Goal: Download file/media

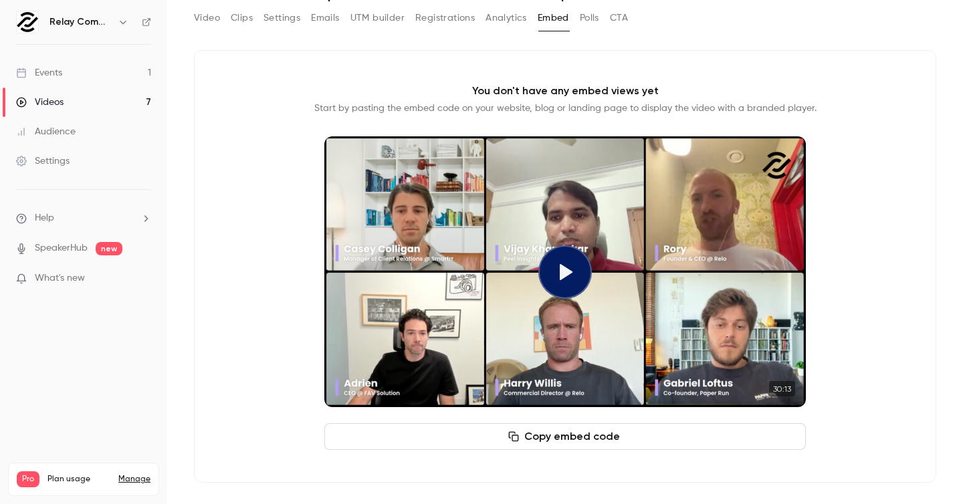
scroll to position [54, 0]
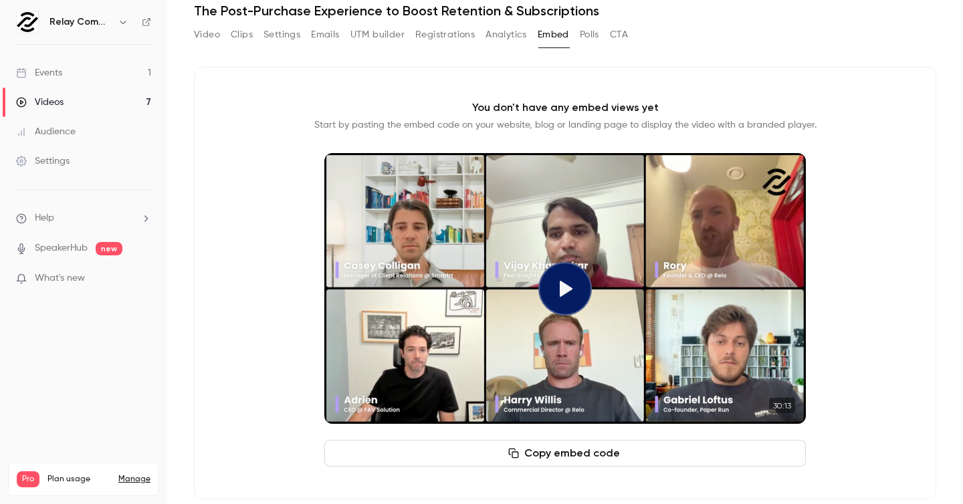
click at [562, 458] on button "Copy embed code" at bounding box center [565, 453] width 482 height 27
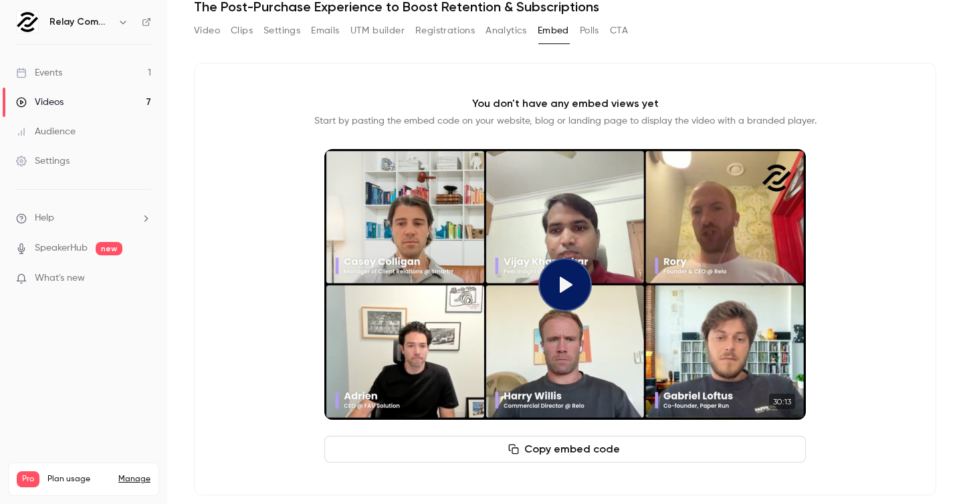
click at [245, 35] on button "Clips" at bounding box center [242, 30] width 22 height 21
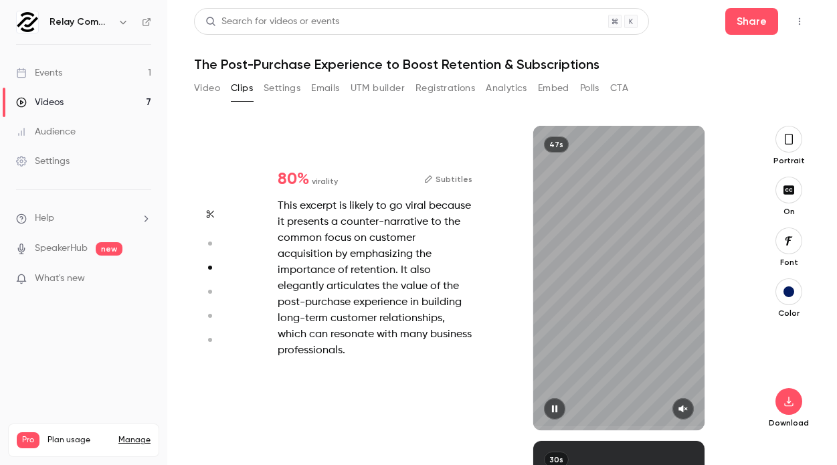
type input "*"
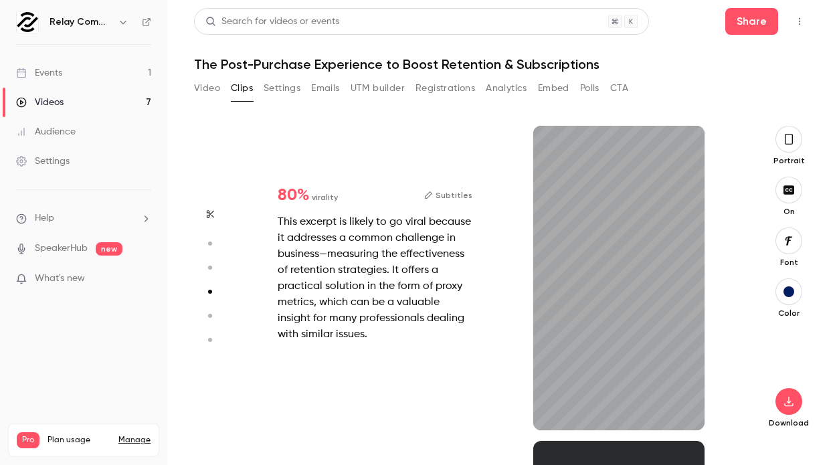
type input "*"
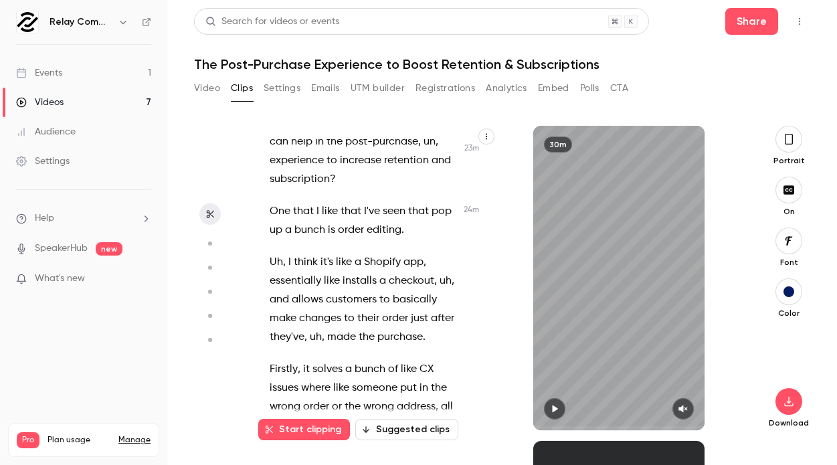
scroll to position [15307, 0]
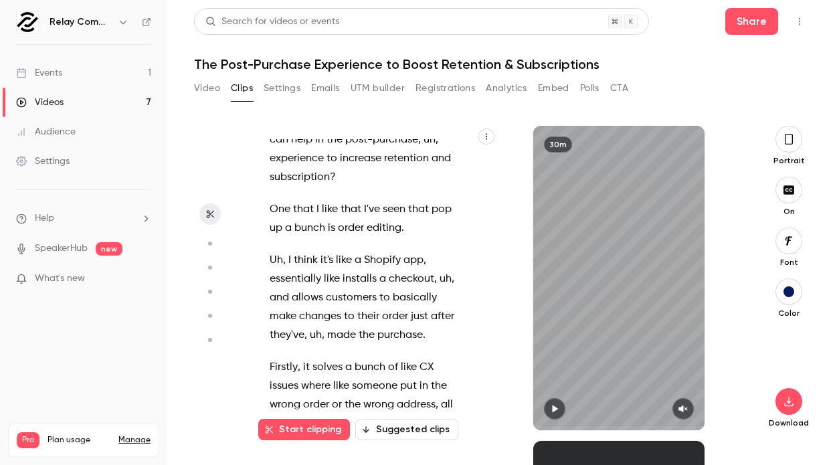
click at [274, 231] on div "Hey everyone , er , welcome to the latest relay commerce webinar . Uh , [DATE] …" at bounding box center [371, 284] width 237 height 291
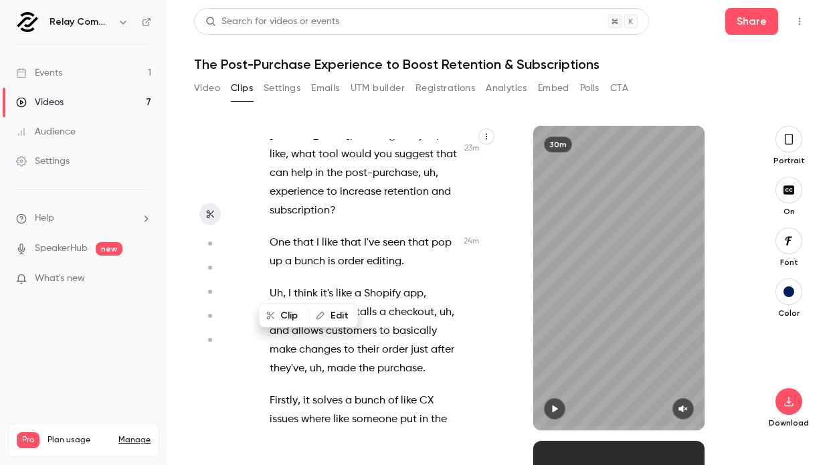
scroll to position [15271, 0]
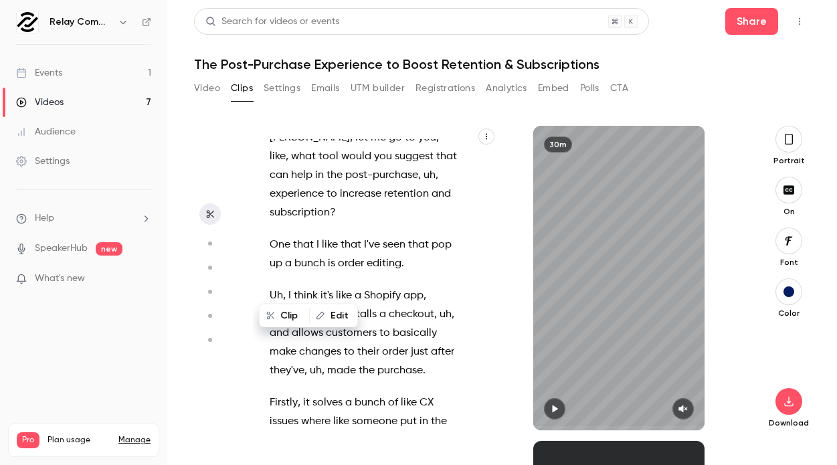
click at [558, 410] on icon "button" at bounding box center [554, 408] width 11 height 9
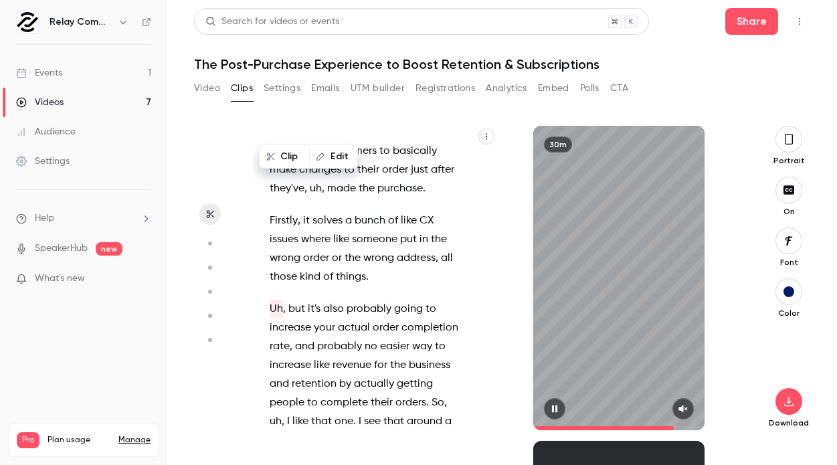
scroll to position [15472, 0]
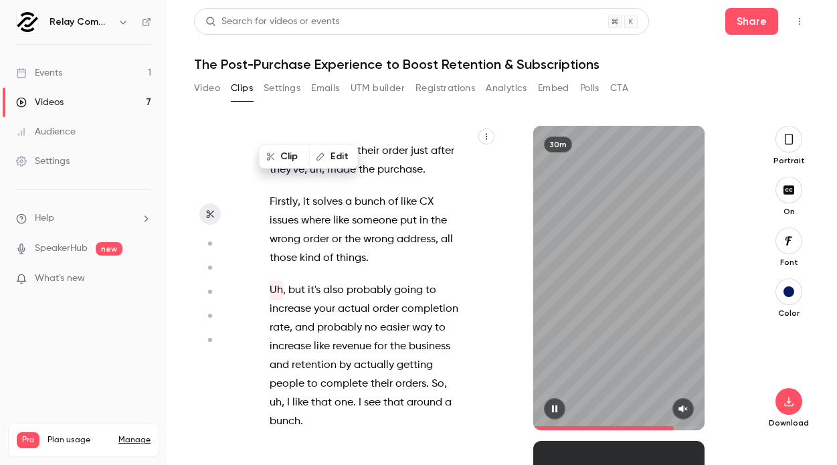
click at [562, 405] on button "button" at bounding box center [682, 408] width 21 height 21
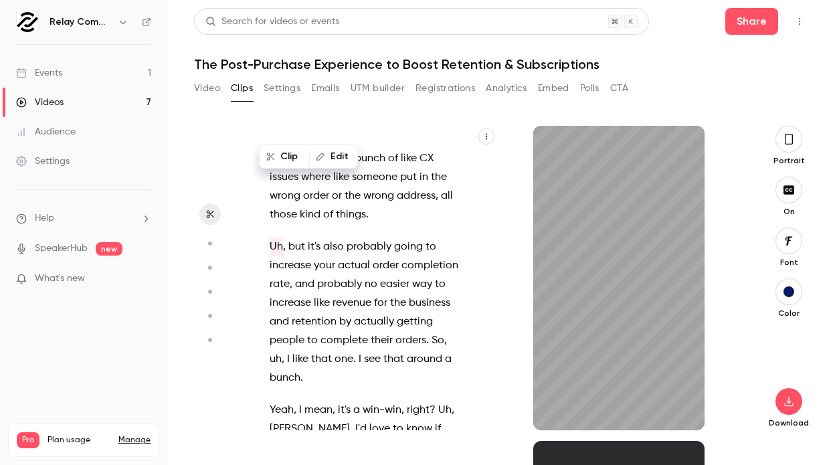
scroll to position [15523, 0]
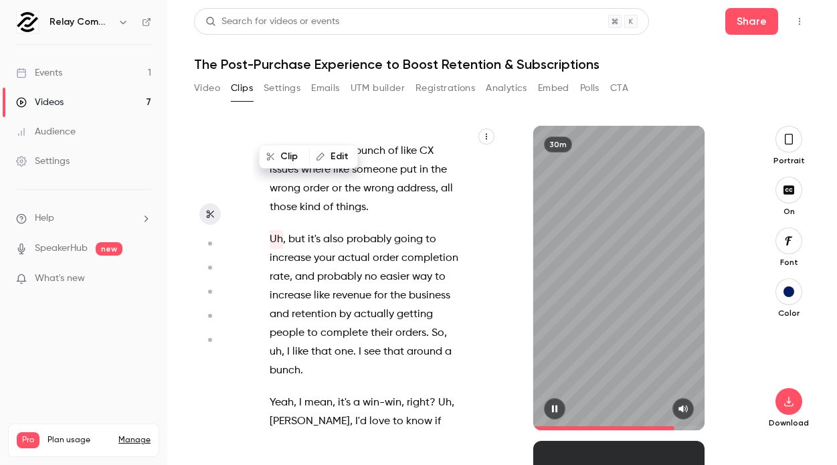
click at [559, 409] on icon "button" at bounding box center [554, 408] width 11 height 9
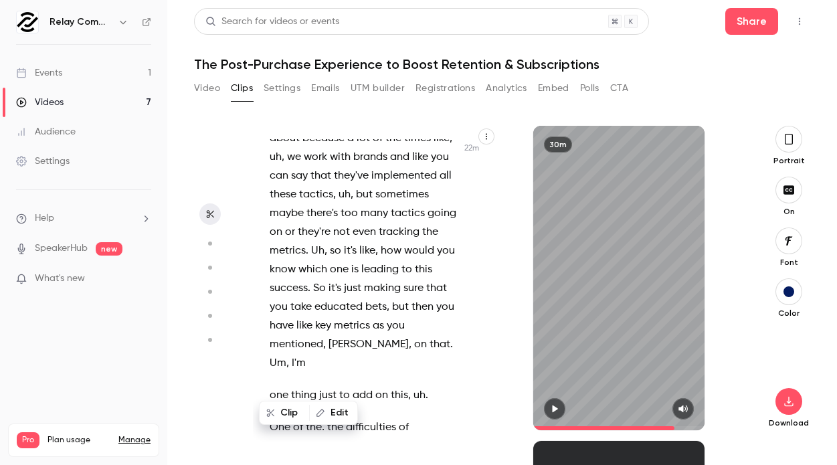
scroll to position [13937, 0]
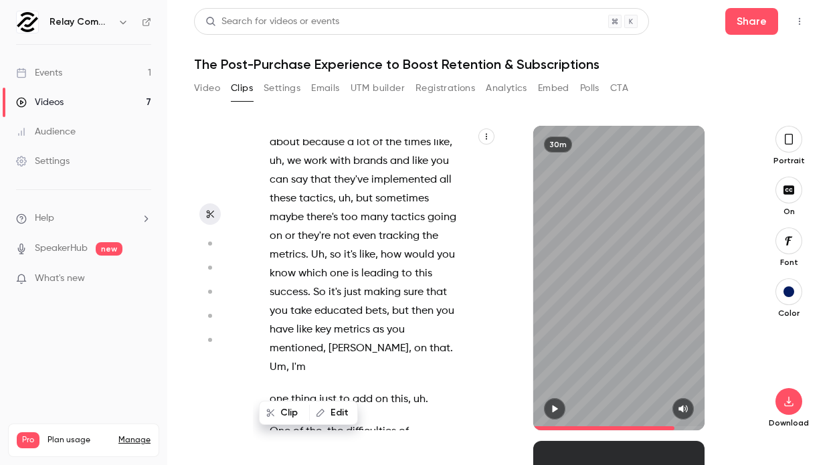
click at [272, 422] on span "One" at bounding box center [280, 431] width 21 height 19
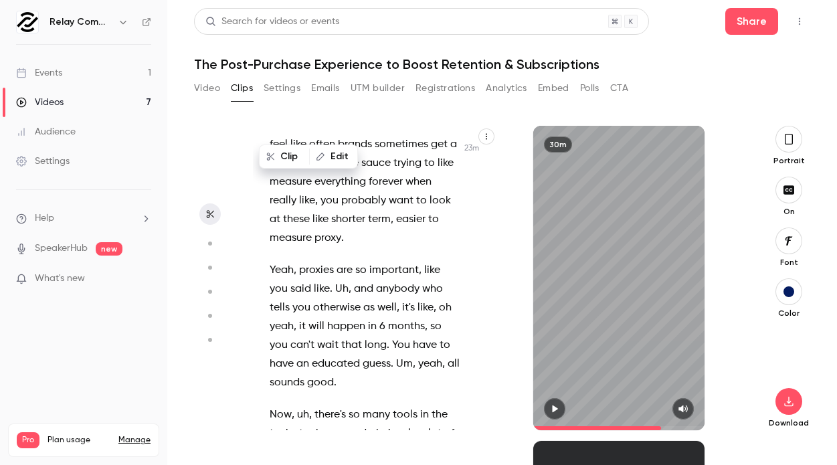
scroll to position [14825, 0]
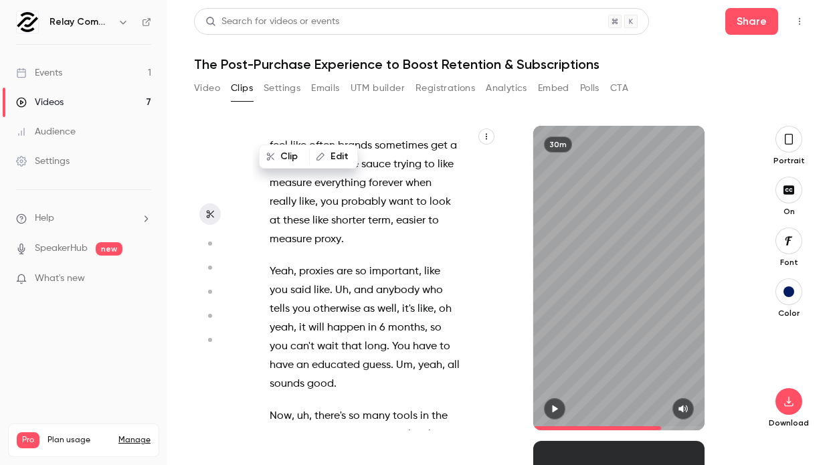
click at [272, 407] on span "Now" at bounding box center [281, 416] width 22 height 19
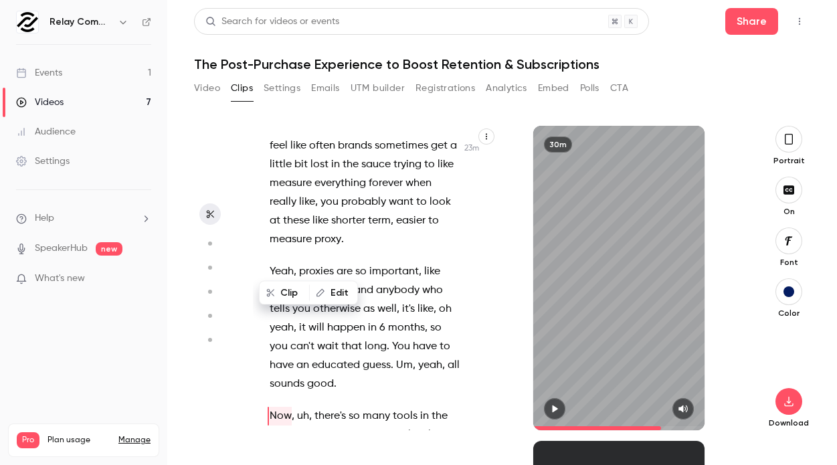
scroll to position [14768, 0]
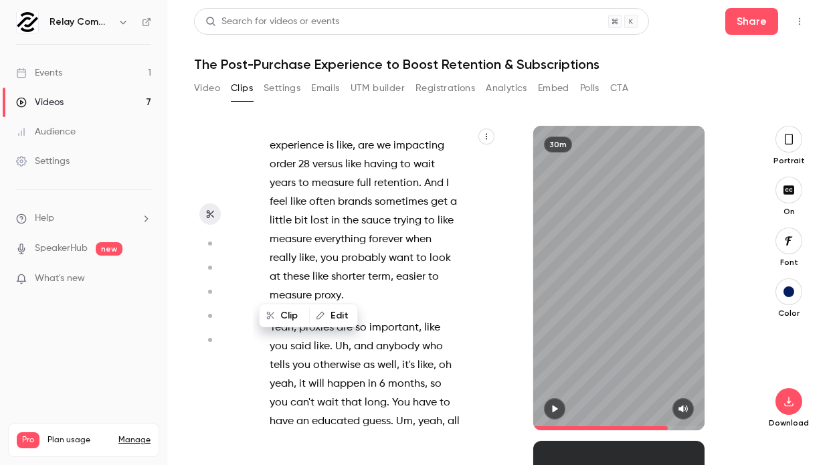
click at [557, 404] on icon "button" at bounding box center [554, 408] width 11 height 9
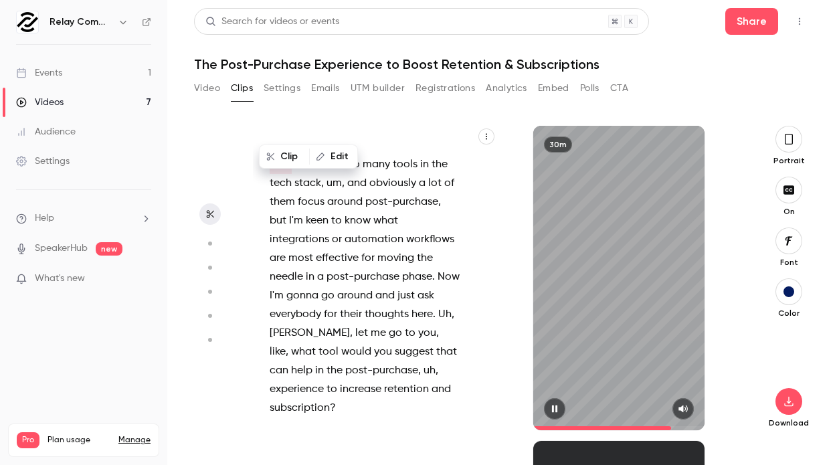
scroll to position [15095, 0]
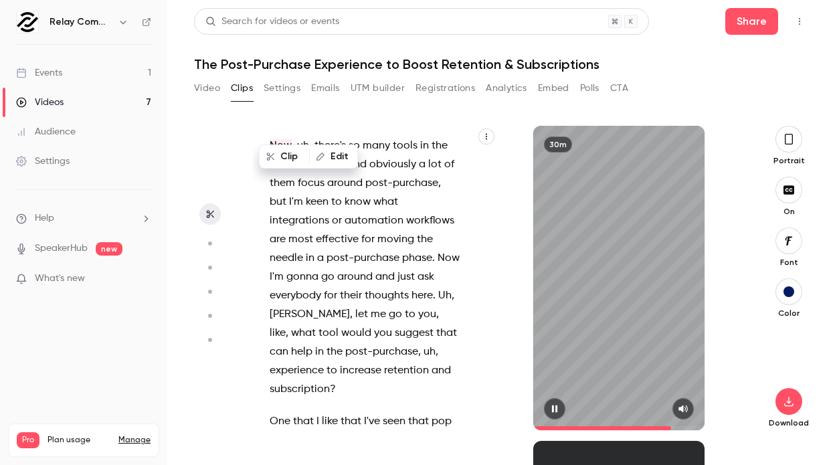
click at [554, 405] on icon "button" at bounding box center [554, 408] width 11 height 9
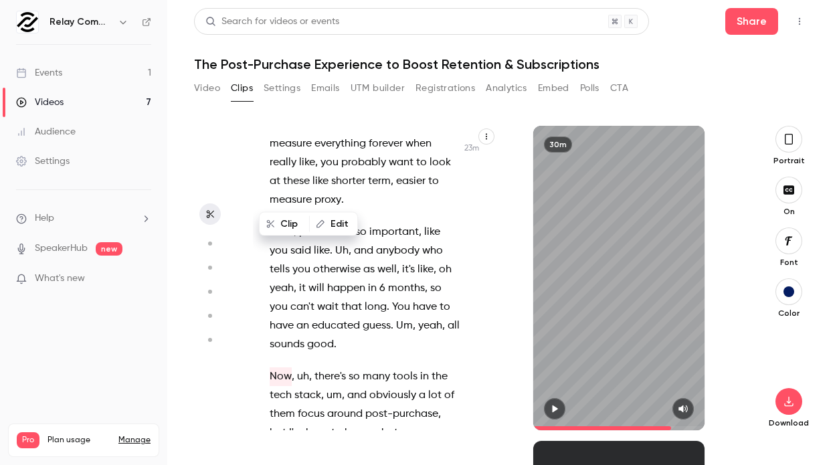
scroll to position [14860, 0]
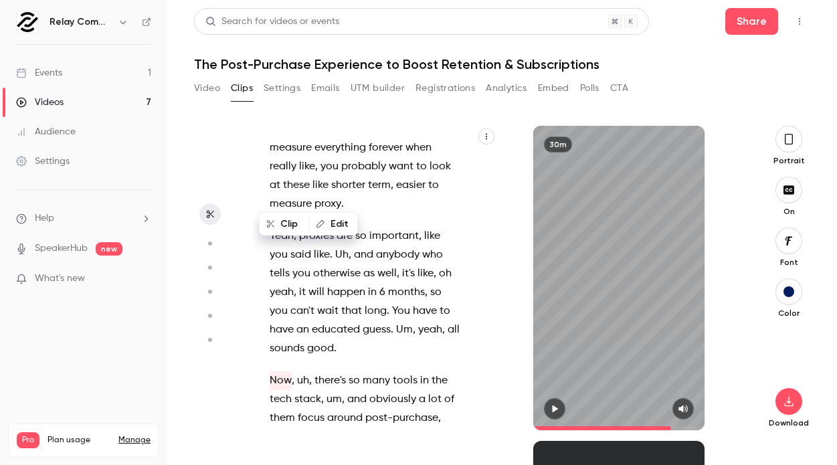
click at [283, 371] on span "Now" at bounding box center [281, 380] width 22 height 19
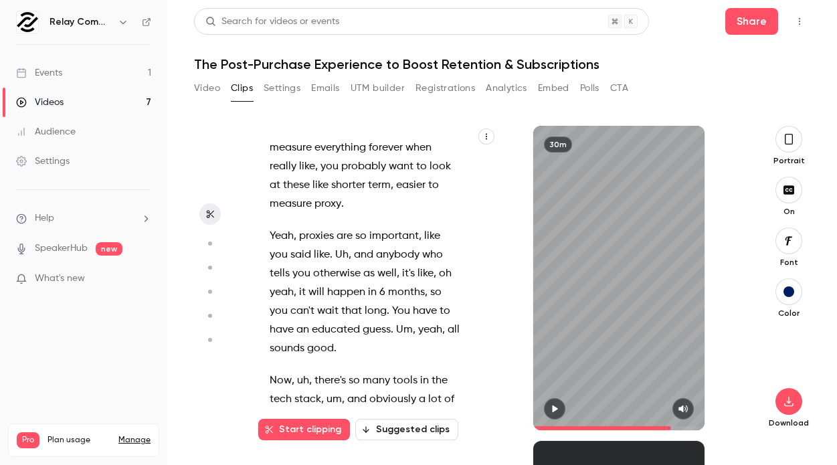
click at [271, 371] on span "Now" at bounding box center [281, 380] width 22 height 19
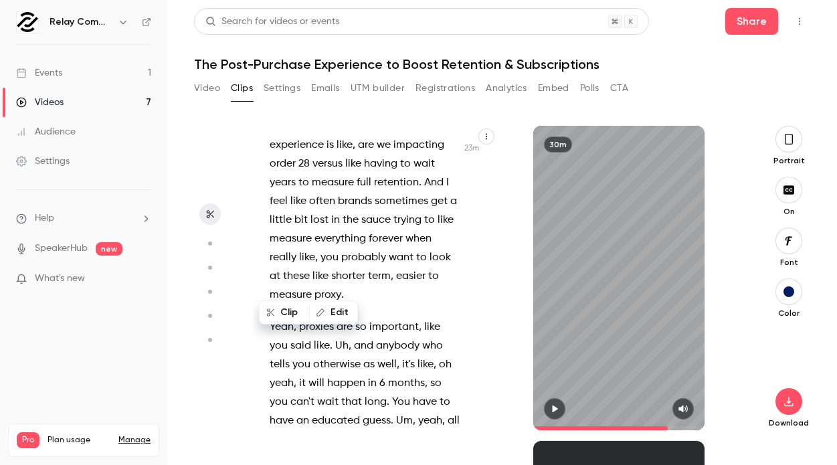
scroll to position [14768, 0]
click at [294, 463] on span "," at bounding box center [293, 472] width 3 height 19
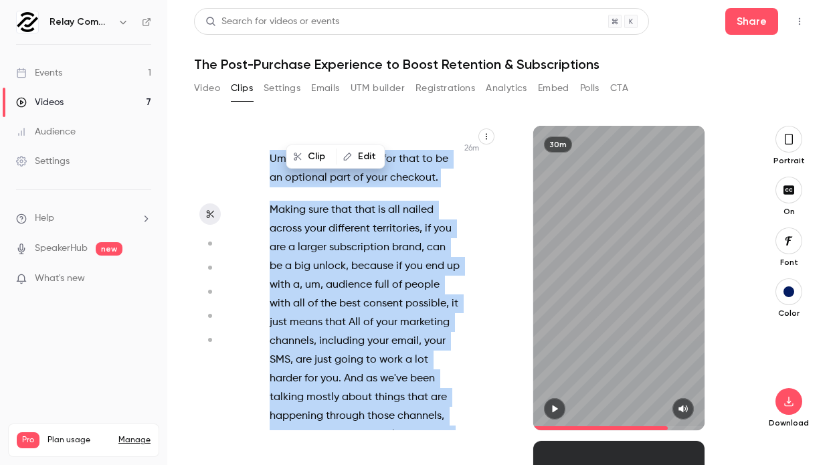
scroll to position [16848, 0]
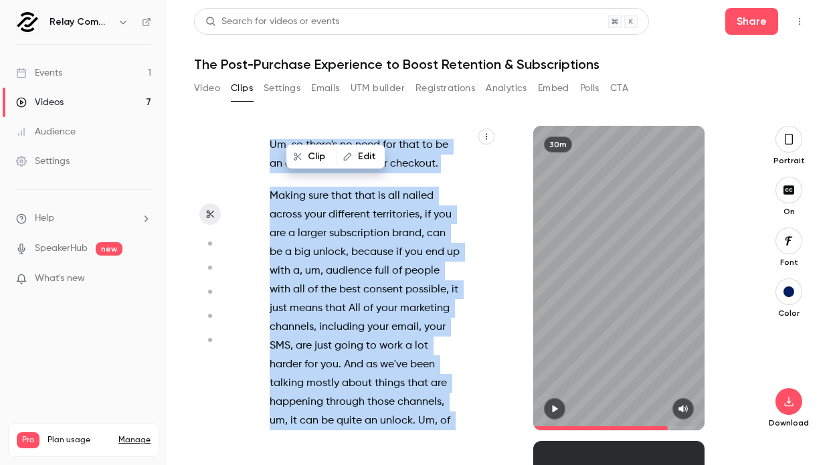
drag, startPoint x: 270, startPoint y: 286, endPoint x: 419, endPoint y: 347, distance: 160.5
click at [419, 347] on div "Hey everyone , er , welcome to the latest relay commerce webinar . Uh , [DATE] …" at bounding box center [371, 284] width 237 height 291
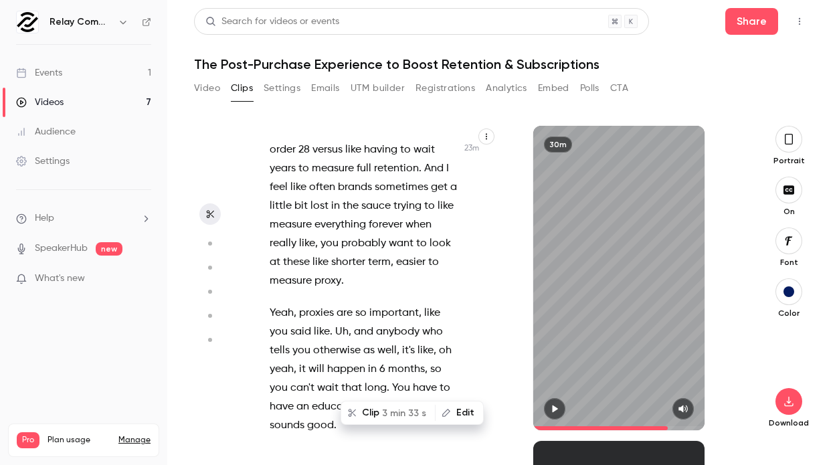
scroll to position [14768, 0]
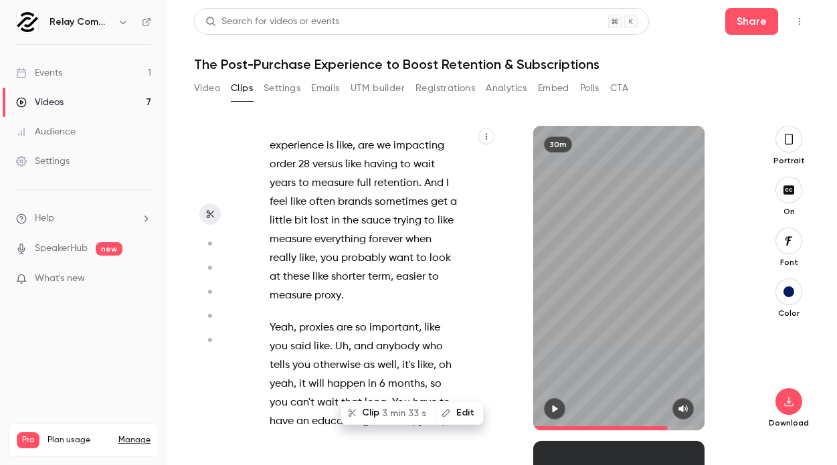
click at [557, 410] on icon "button" at bounding box center [554, 408] width 11 height 9
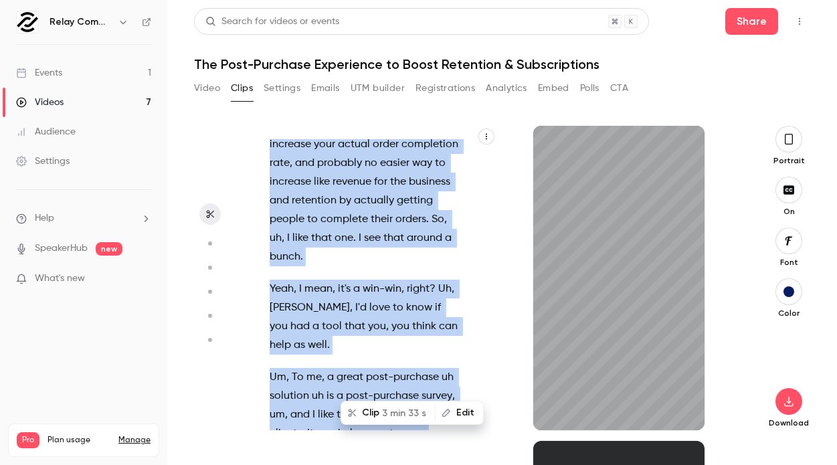
scroll to position [15635, 0]
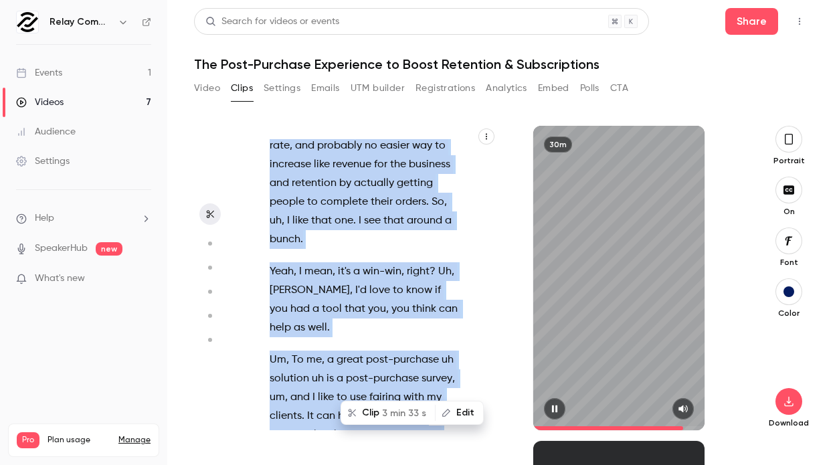
click at [562, 425] on span at bounding box center [618, 427] width 171 height 21
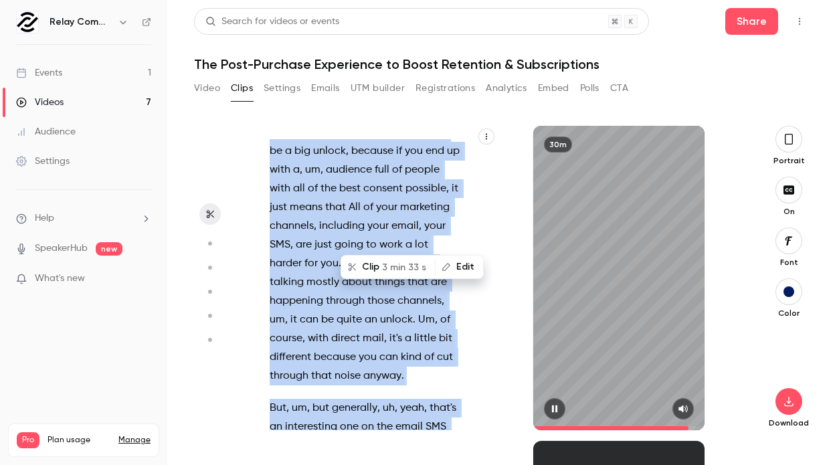
scroll to position [16968, 0]
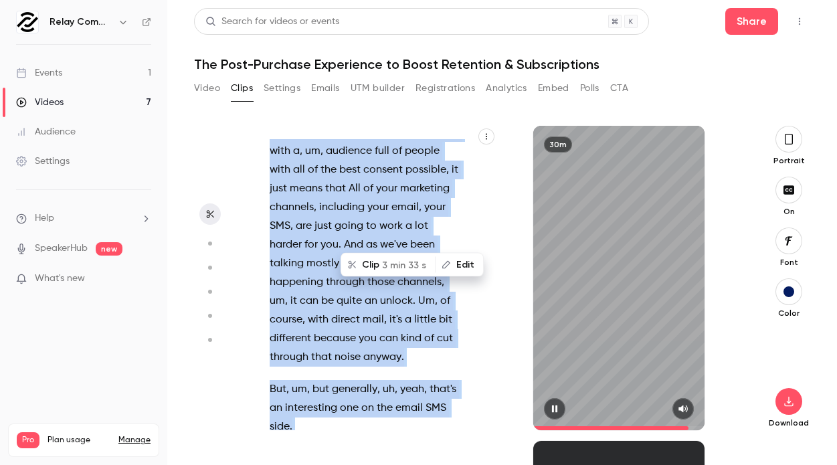
click at [552, 409] on icon "button" at bounding box center [554, 408] width 5 height 7
click at [389, 266] on span "3 min 33 s" at bounding box center [404, 264] width 44 height 14
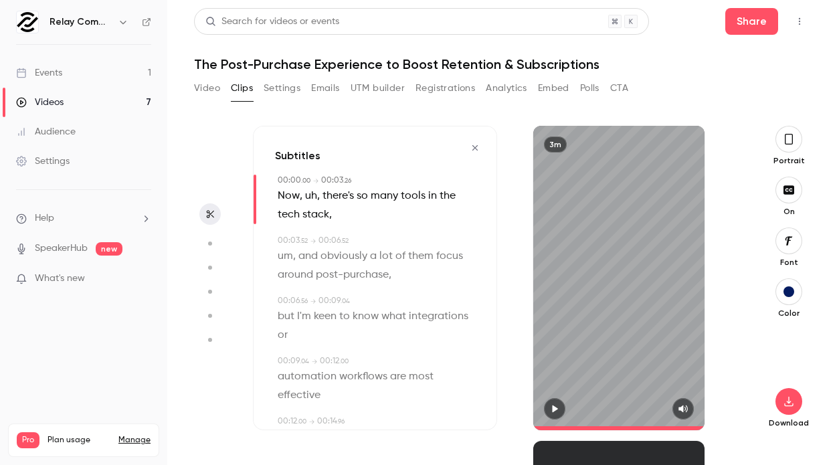
type input "*"
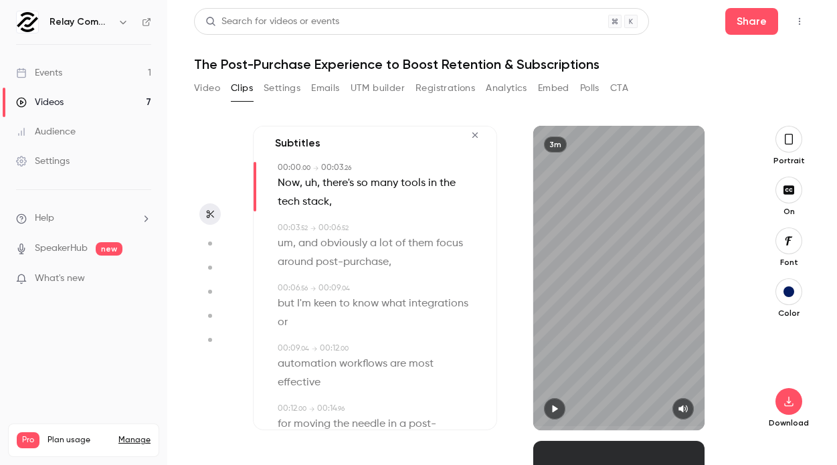
click at [562, 126] on button "button" at bounding box center [788, 139] width 27 height 27
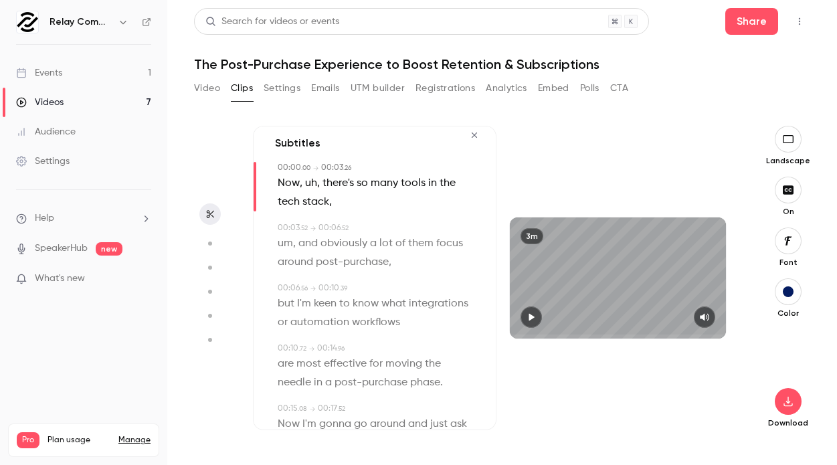
click at [562, 288] on div "button" at bounding box center [787, 291] width 11 height 11
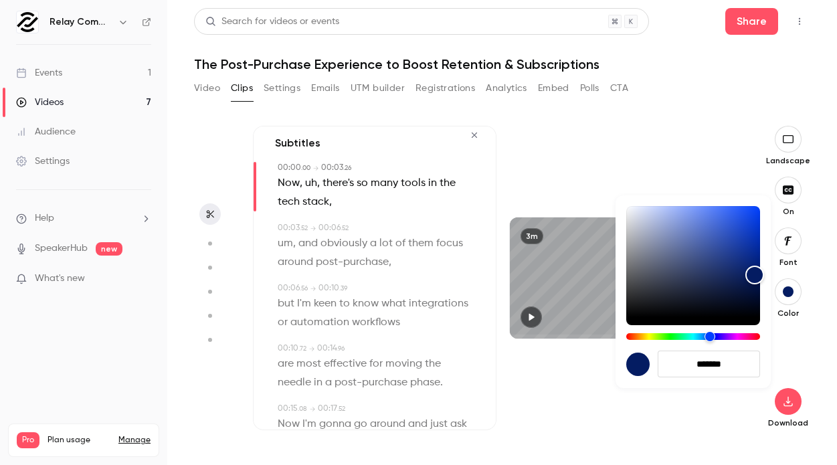
click at [562, 288] on div at bounding box center [418, 232] width 837 height 465
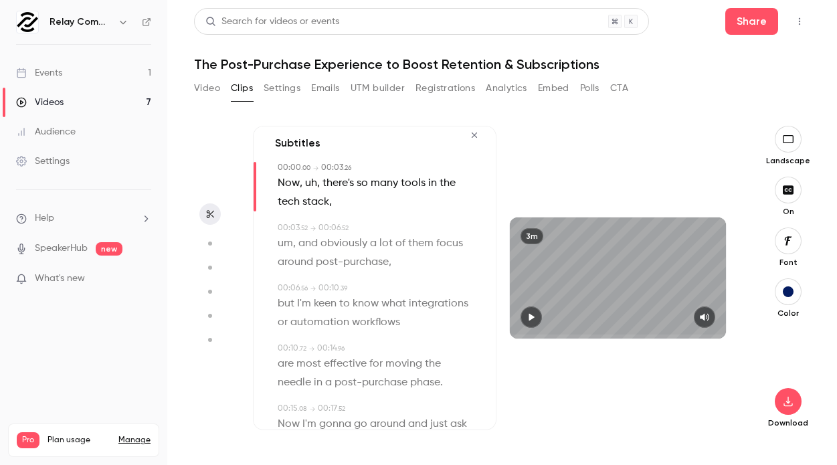
click at [562, 247] on button "button" at bounding box center [787, 240] width 27 height 27
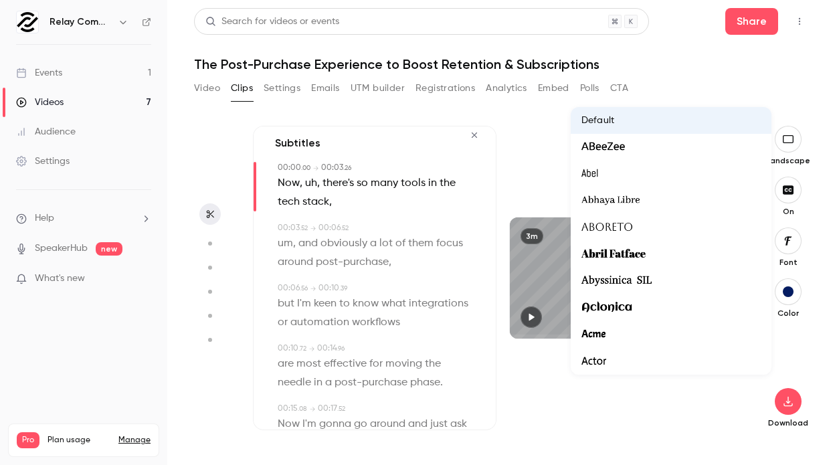
click at [540, 416] on div at bounding box center [418, 232] width 837 height 465
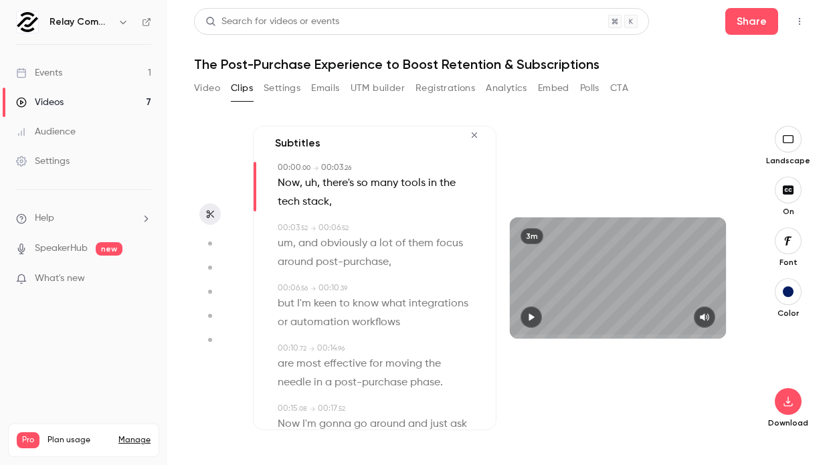
click at [562, 235] on button "button" at bounding box center [787, 240] width 27 height 27
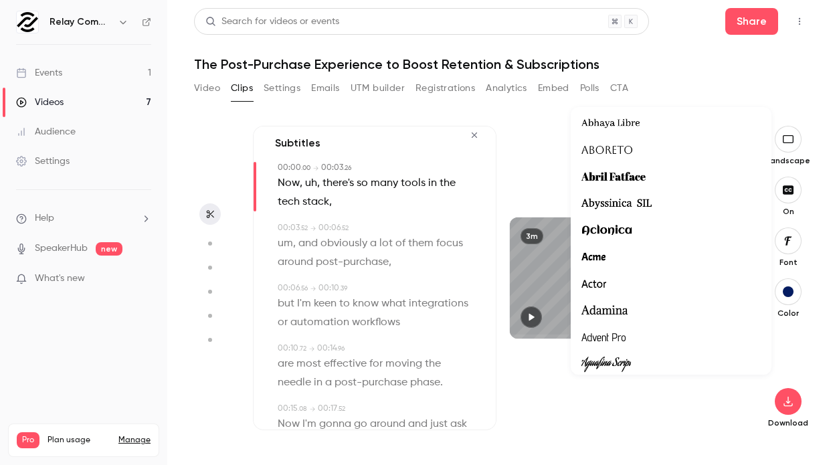
scroll to position [0, 0]
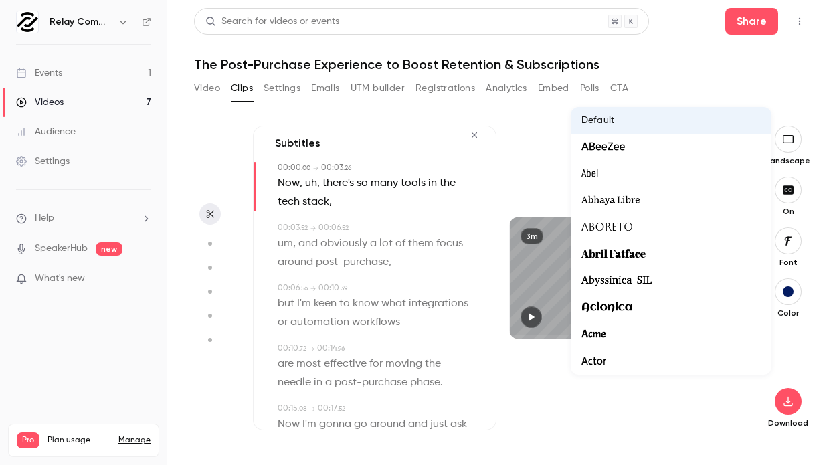
click at [562, 196] on div at bounding box center [418, 232] width 837 height 465
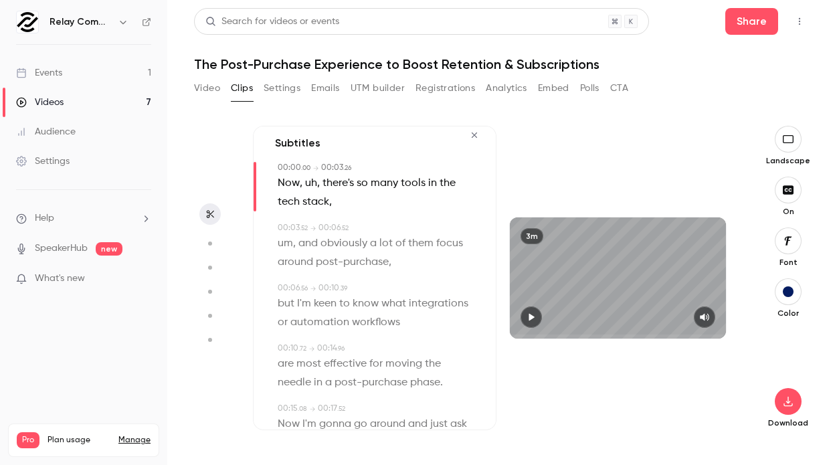
click at [562, 193] on icon "button" at bounding box center [787, 189] width 11 height 9
click at [562, 407] on button "button" at bounding box center [787, 401] width 27 height 27
click at [562, 384] on span "High quality requires longer processing" at bounding box center [687, 389] width 152 height 13
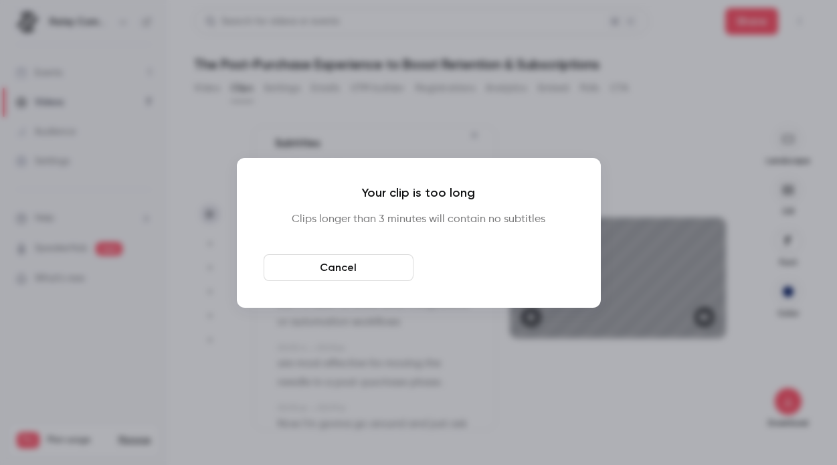
click at [530, 269] on button "Download anyway" at bounding box center [499, 267] width 150 height 27
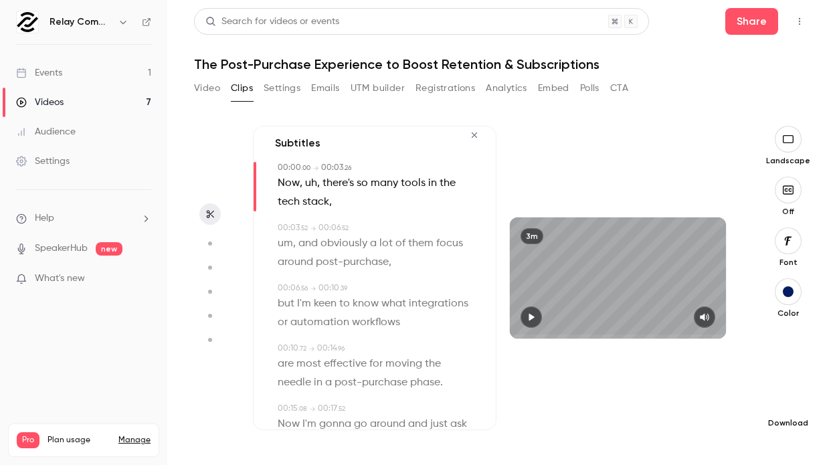
click at [562, 407] on button "button" at bounding box center [787, 401] width 27 height 27
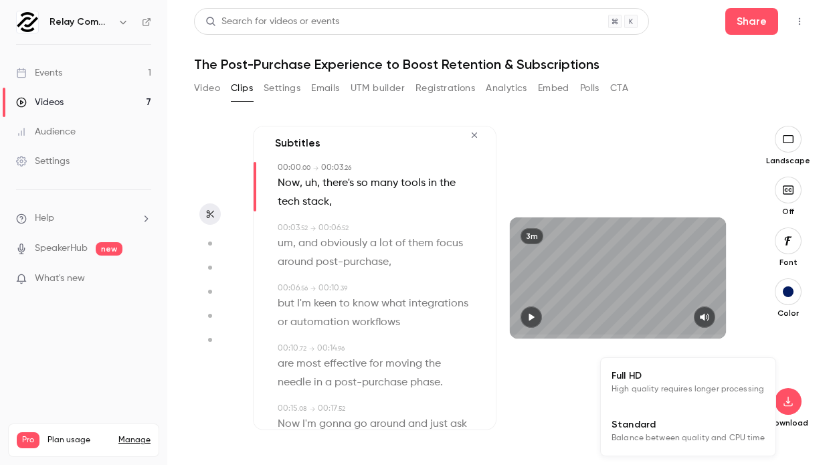
click at [562, 391] on span "High quality requires longer processing" at bounding box center [687, 389] width 152 height 13
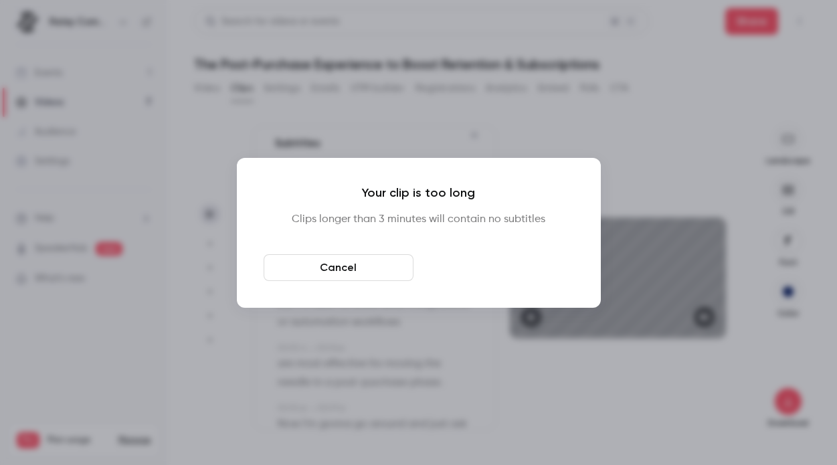
click at [531, 270] on button "Download anyway" at bounding box center [499, 267] width 150 height 27
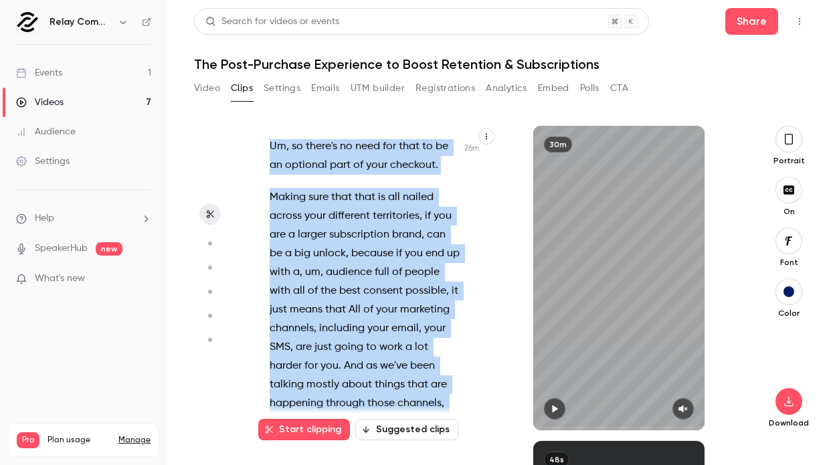
scroll to position [16853, 0]
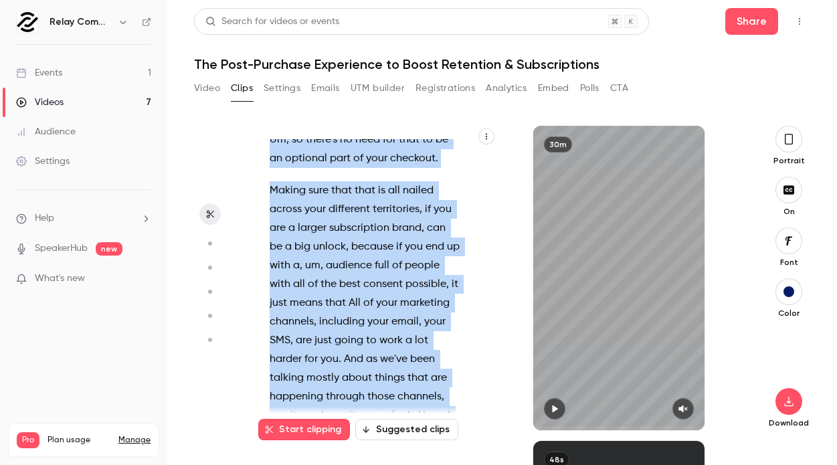
drag, startPoint x: 273, startPoint y: 253, endPoint x: 425, endPoint y: 356, distance: 184.0
click at [425, 356] on div "Hey everyone , er , welcome to the latest relay commerce webinar . Uh , [DATE] …" at bounding box center [371, 284] width 237 height 291
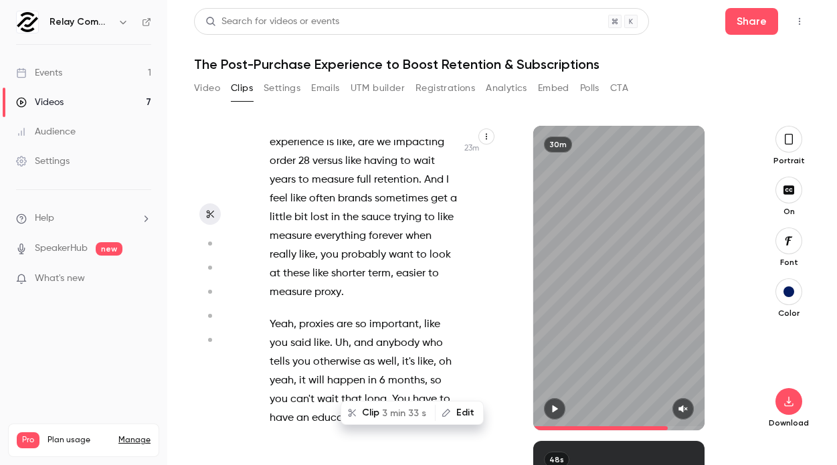
scroll to position [14768, 0]
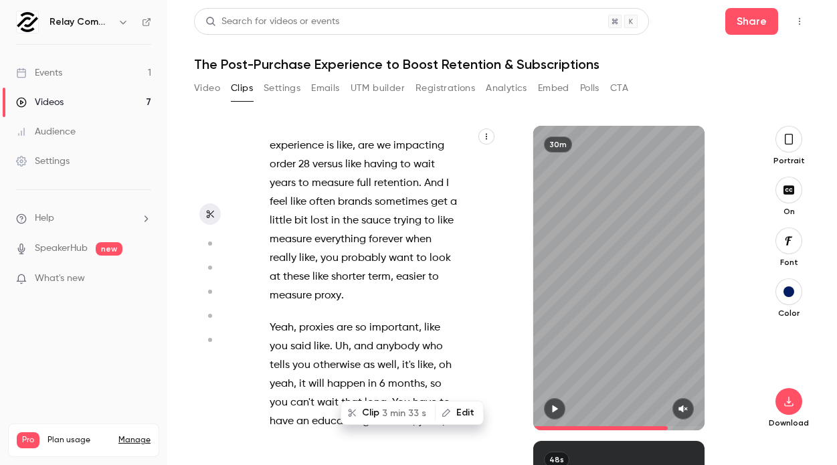
click at [403, 417] on span "3 min 33 s" at bounding box center [404, 413] width 44 height 14
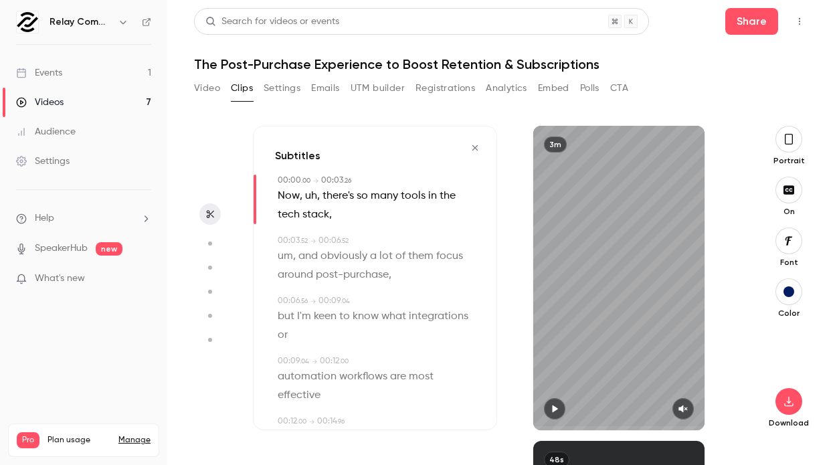
click at [562, 132] on icon "button" at bounding box center [788, 139] width 11 height 15
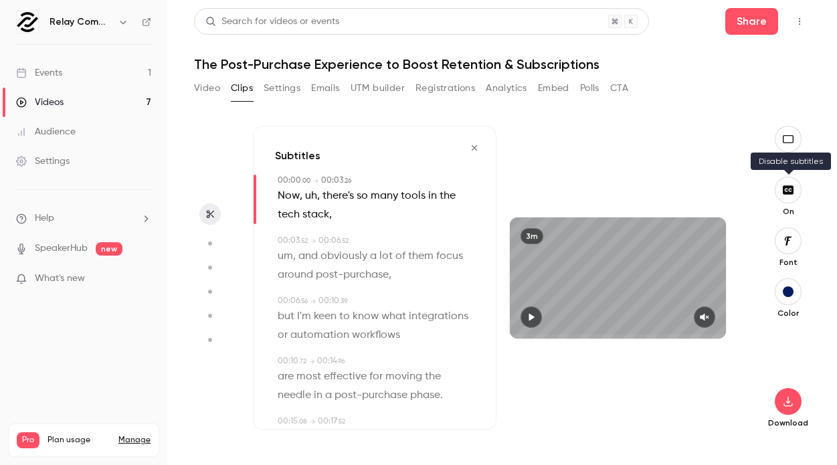
click at [562, 186] on icon "button" at bounding box center [787, 189] width 11 height 9
drag, startPoint x: 787, startPoint y: 400, endPoint x: 702, endPoint y: 326, distance: 112.4
click at [562, 326] on section "Subtitles 00:00 . 00 → 00:03 . 26 Now , uh , there's so many tools in the tech …" at bounding box center [502, 295] width 616 height 339
click at [562, 400] on icon "button" at bounding box center [788, 401] width 16 height 11
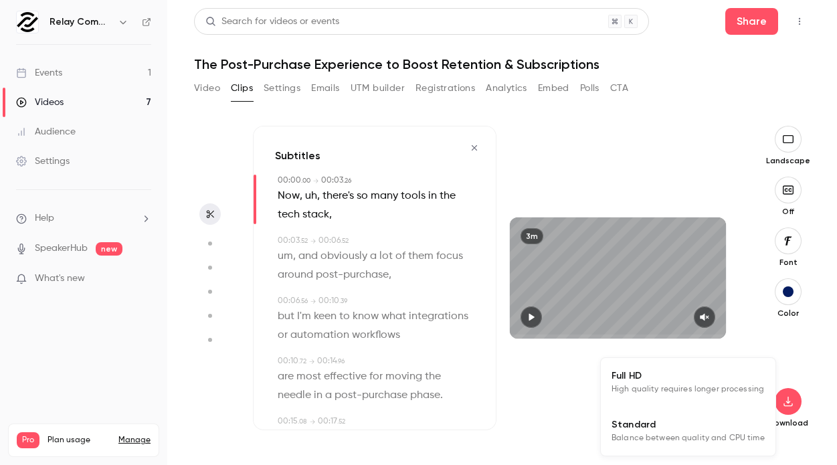
click at [540, 385] on div at bounding box center [418, 232] width 837 height 465
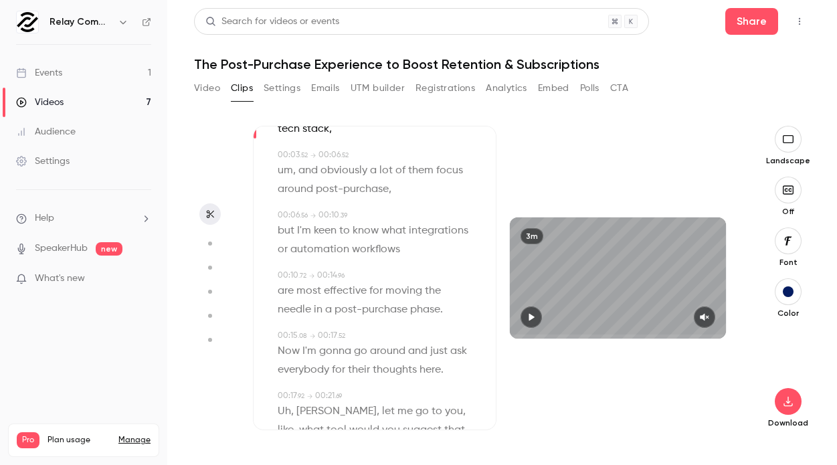
scroll to position [0, 0]
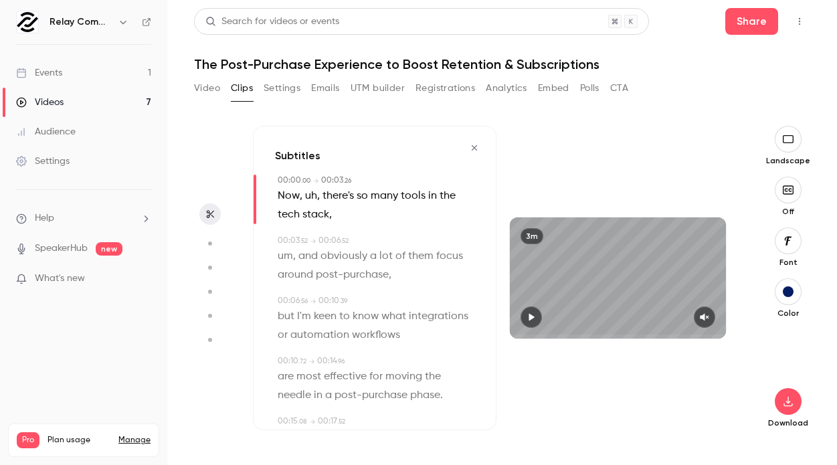
click at [239, 98] on button "Clips" at bounding box center [242, 88] width 22 height 21
click at [469, 150] on icon "button" at bounding box center [474, 147] width 11 height 9
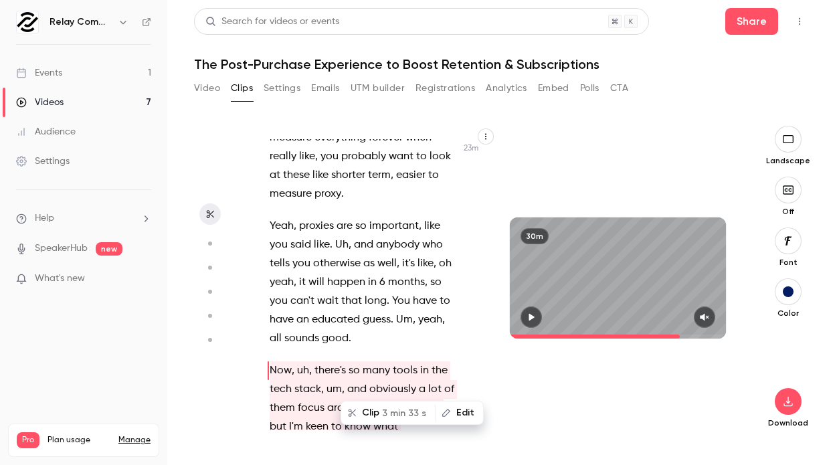
scroll to position [14951, 0]
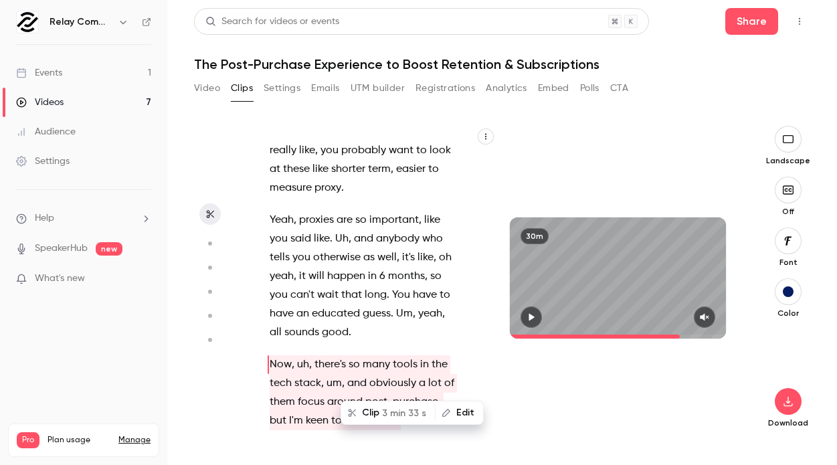
drag, startPoint x: 342, startPoint y: 270, endPoint x: 401, endPoint y: 289, distance: 61.1
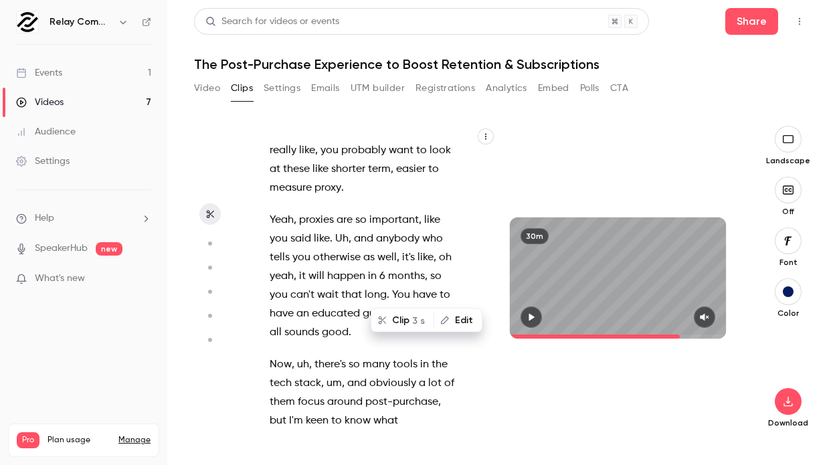
scroll to position [14937, 0]
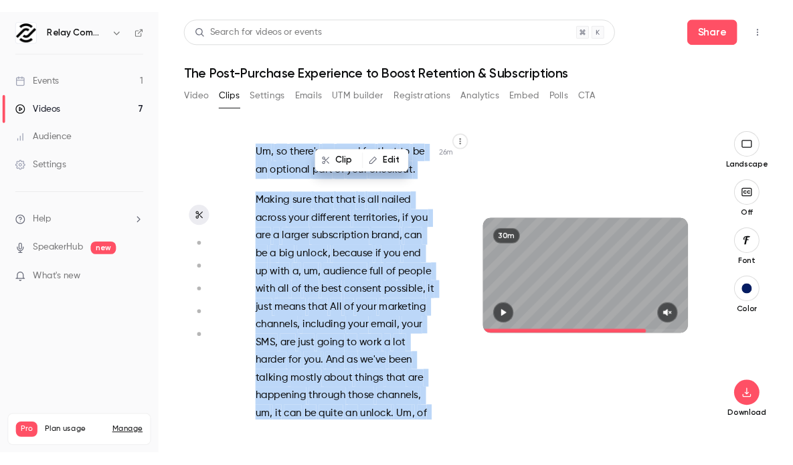
scroll to position [16959, 0]
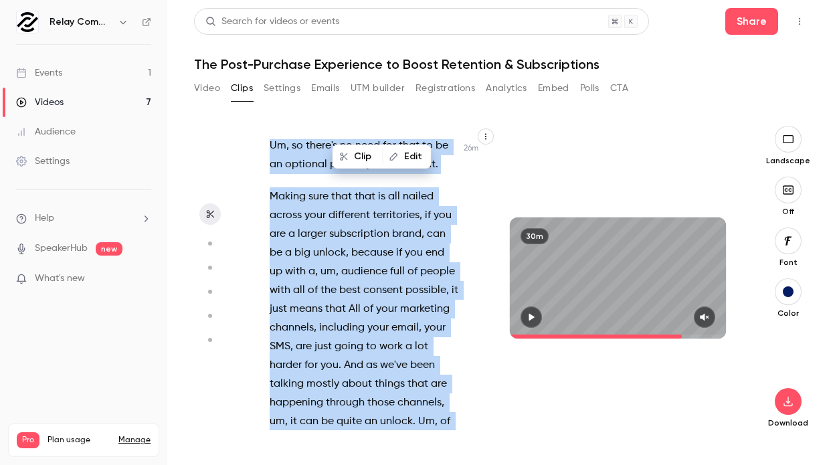
drag, startPoint x: 344, startPoint y: 285, endPoint x: 401, endPoint y: 239, distance: 72.8
click at [401, 239] on div "Hey everyone , er , welcome to the latest relay commerce webinar . Uh , [DATE] …" at bounding box center [371, 284] width 237 height 291
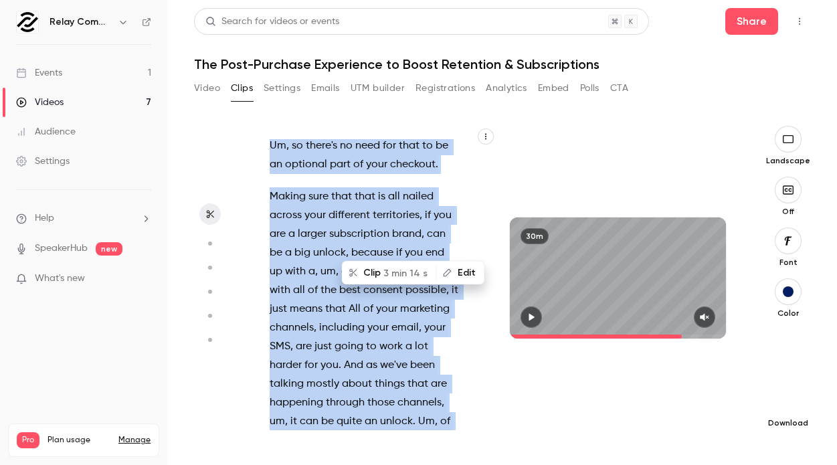
click at [562, 399] on icon "button" at bounding box center [788, 401] width 16 height 11
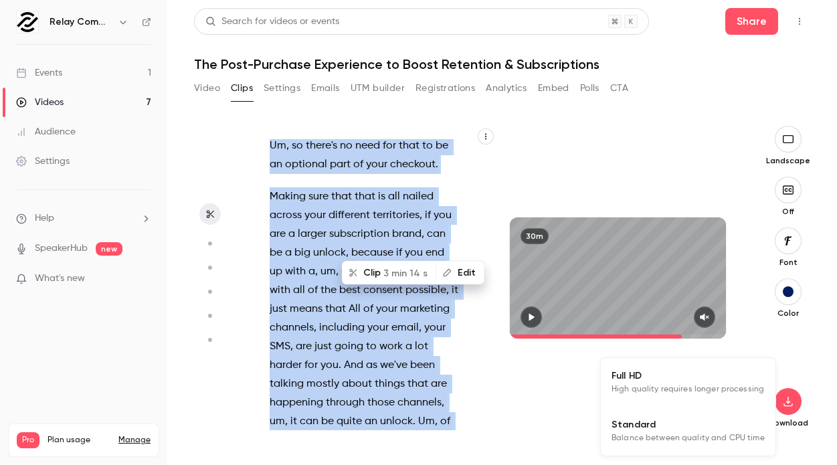
click at [562, 377] on span "Full HD" at bounding box center [687, 376] width 153 height 14
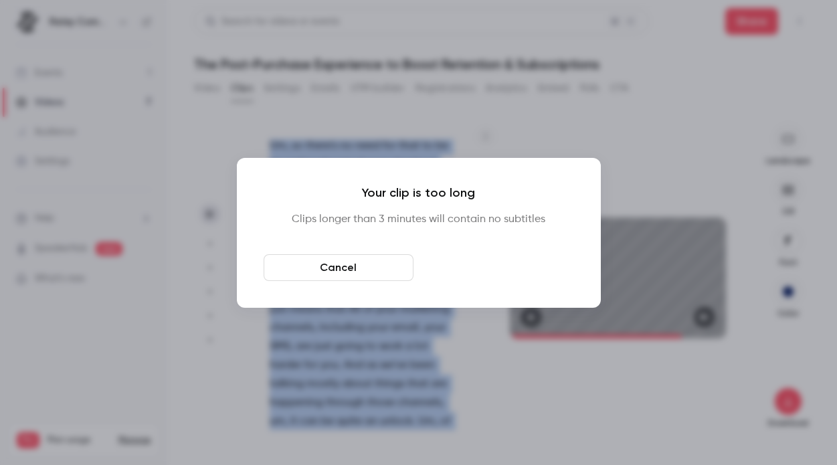
click at [542, 268] on button "Download anyway" at bounding box center [499, 267] width 150 height 27
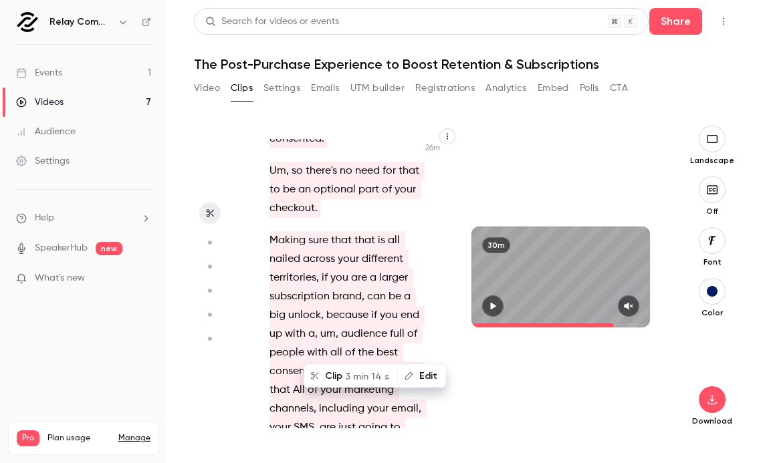
scroll to position [20918, 0]
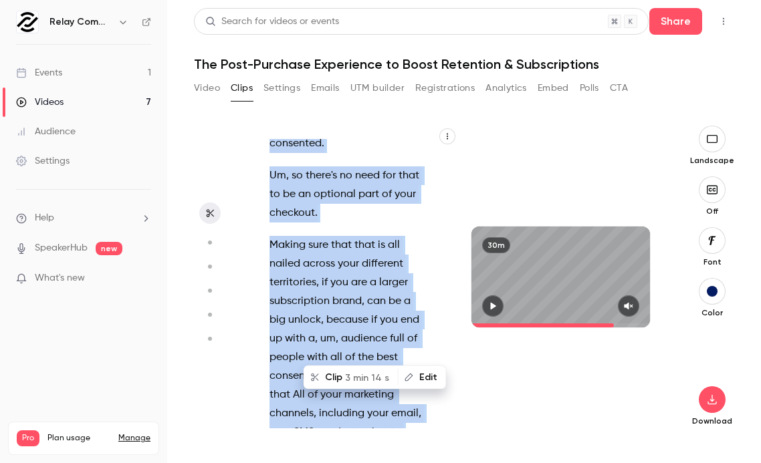
click at [348, 379] on span "3 min 14 s" at bounding box center [367, 378] width 44 height 14
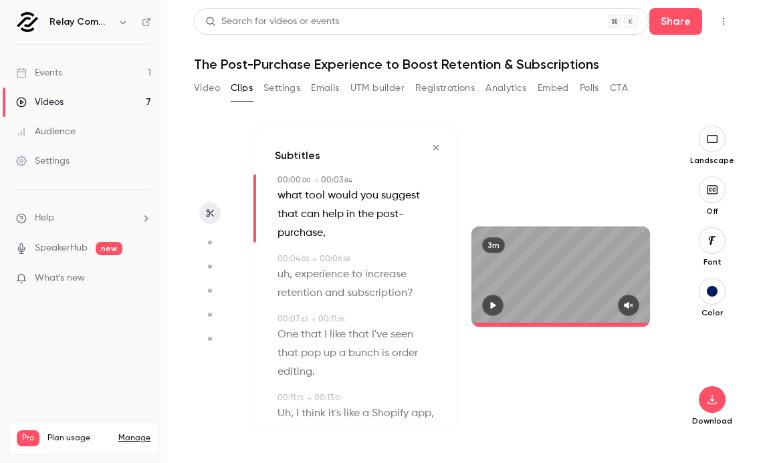
type input "*"
click at [562, 405] on icon "button" at bounding box center [712, 400] width 16 height 11
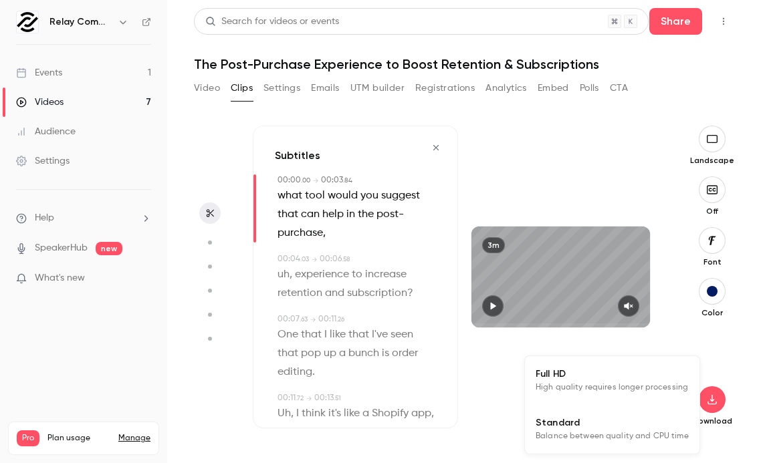
click at [562, 388] on span "High quality requires longer processing" at bounding box center [612, 387] width 152 height 13
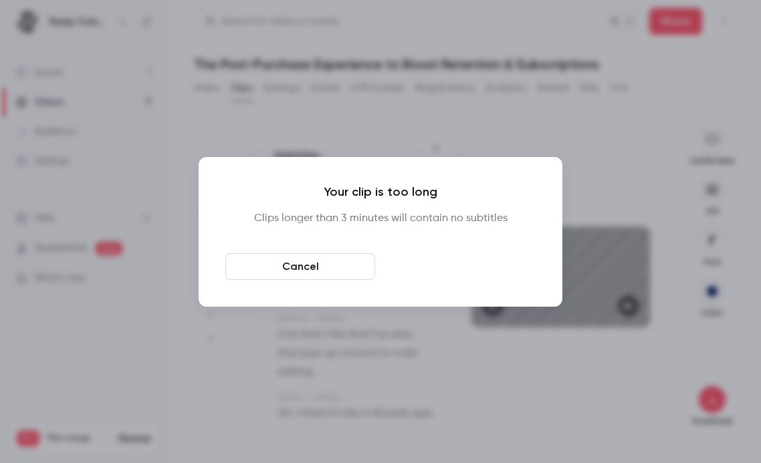
click at [425, 264] on button "Download anyway" at bounding box center [461, 266] width 150 height 27
